Goal: Information Seeking & Learning: Learn about a topic

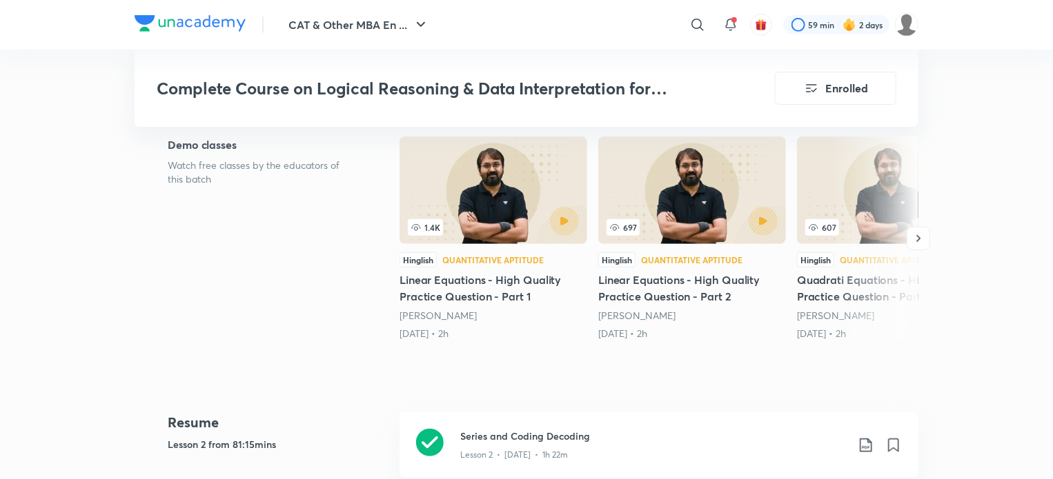
scroll to position [839, 0]
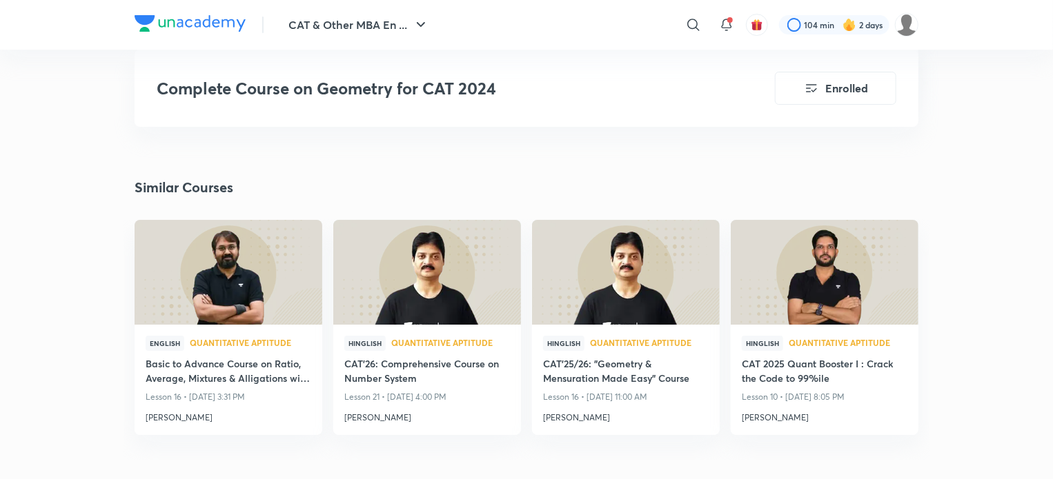
scroll to position [2441, 0]
